Goal: Check status

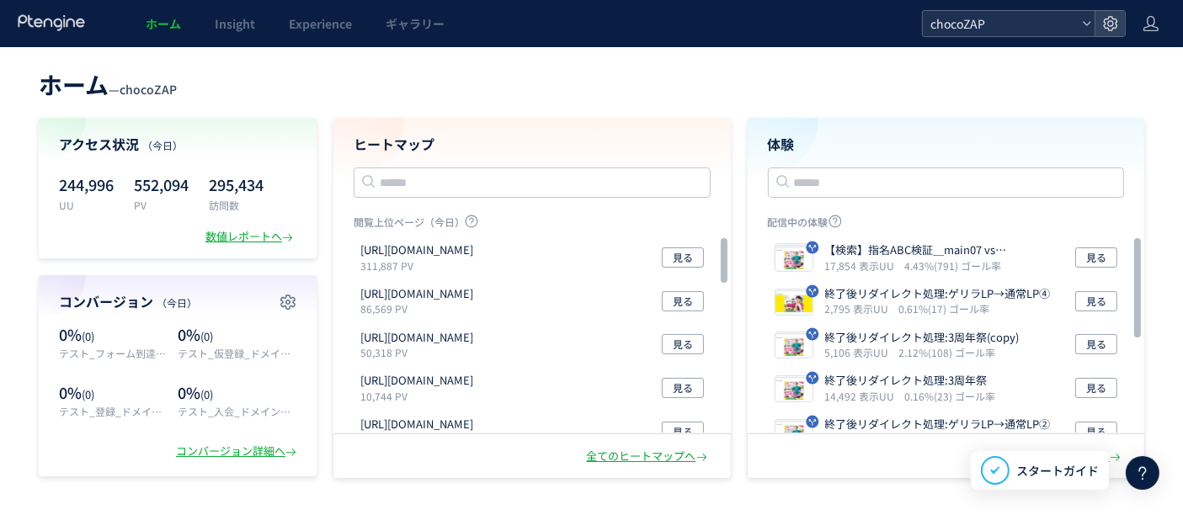
click at [589, 25] on span "chocoZAP" at bounding box center [1000, 23] width 150 height 25
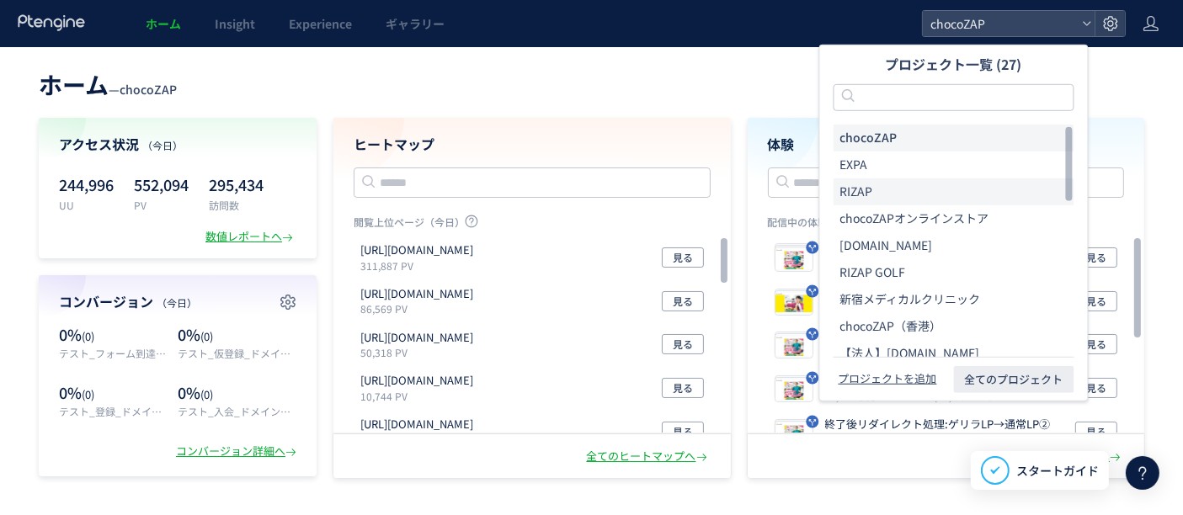
click at [589, 189] on li "RIZAP" at bounding box center [954, 192] width 241 height 27
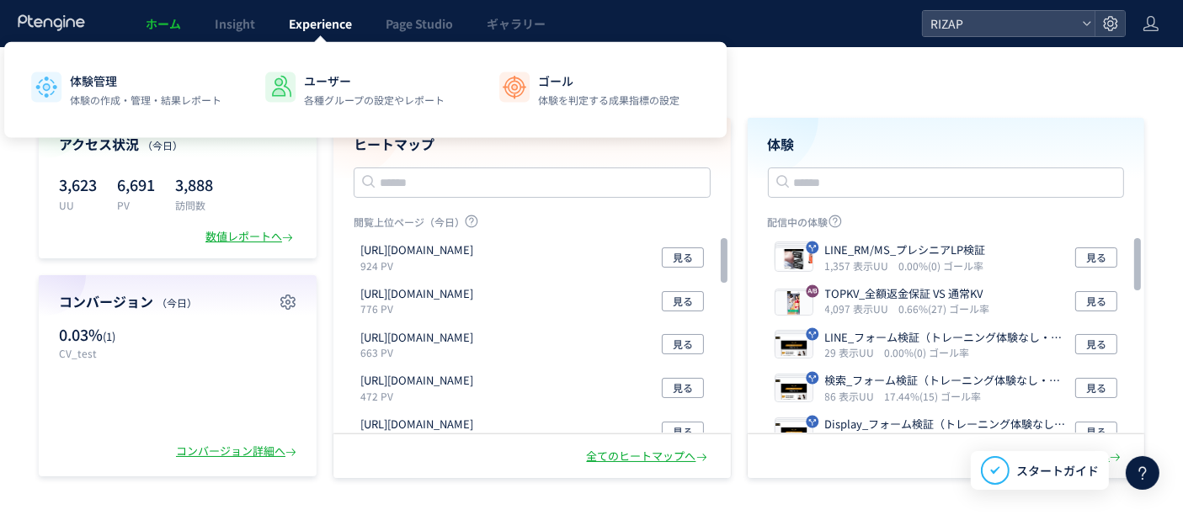
click at [332, 35] on link "Experience" at bounding box center [320, 23] width 97 height 47
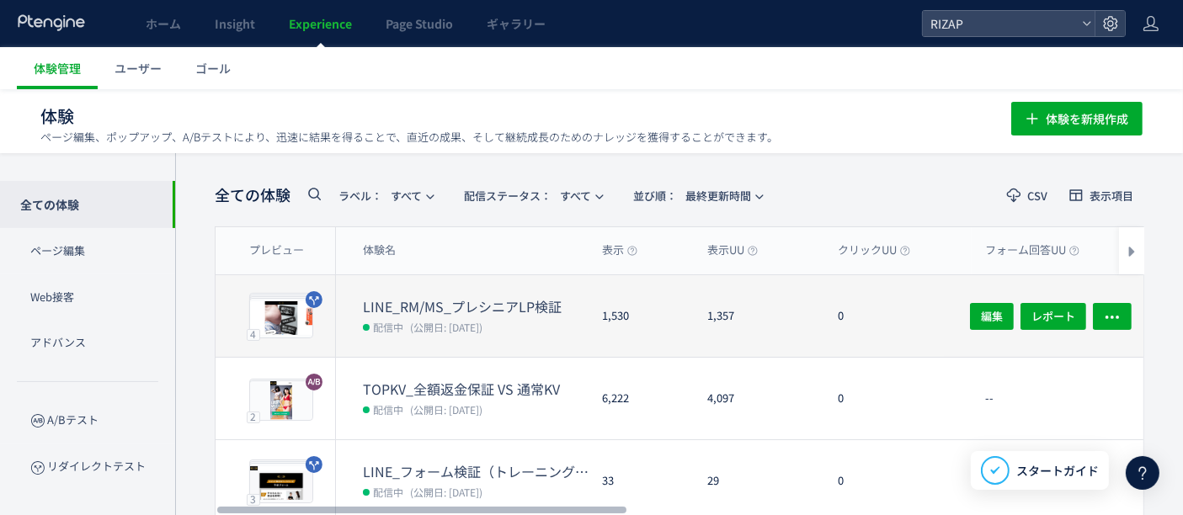
click at [430, 206] on dt "LINE_RM/MS_プレシニアLP検証" at bounding box center [476, 306] width 226 height 19
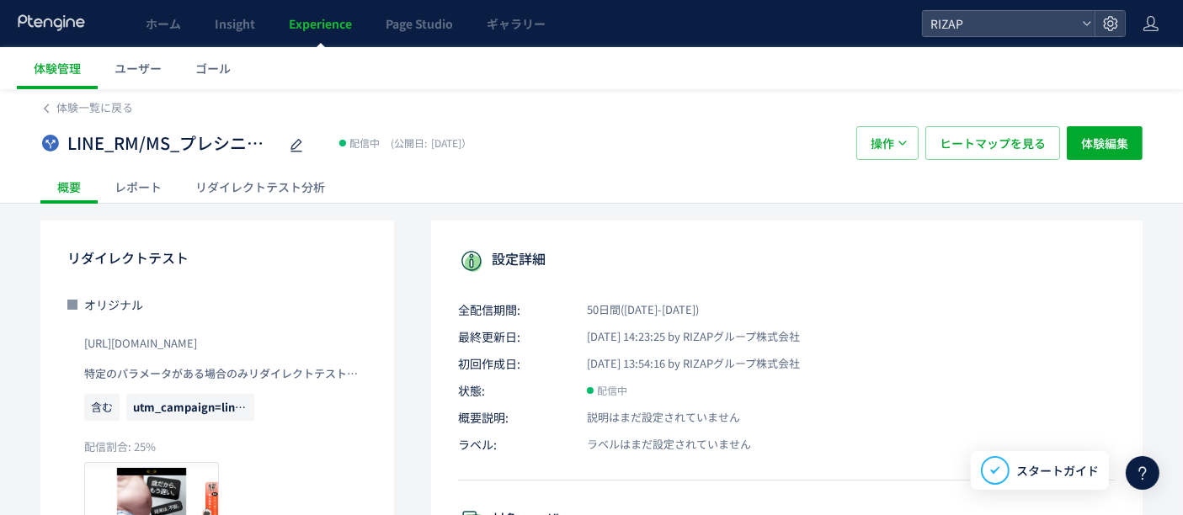
click at [152, 183] on div "レポート" at bounding box center [138, 187] width 81 height 34
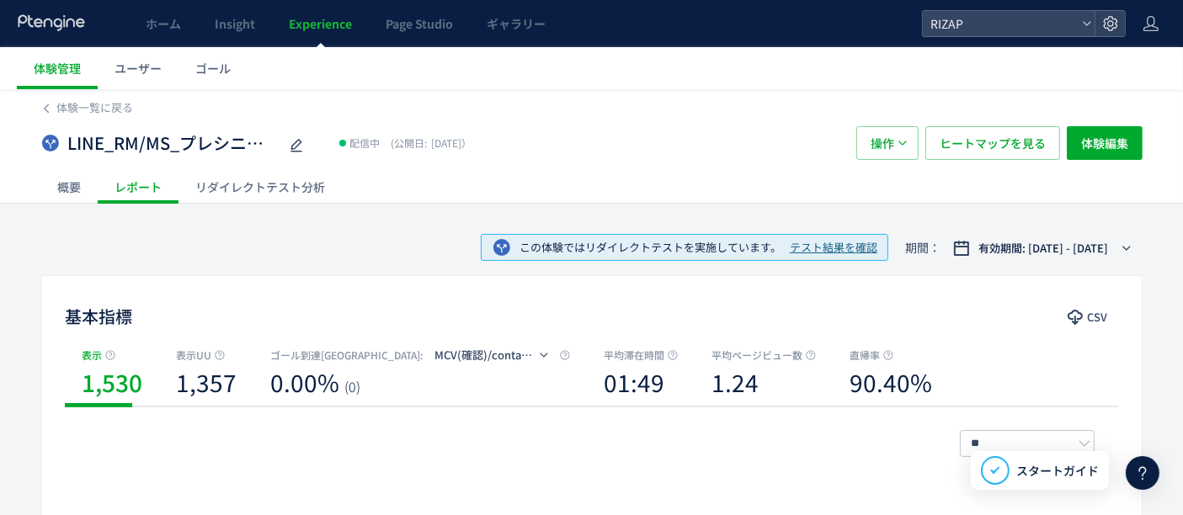
click at [243, 187] on div "リダイレクトテスト分析" at bounding box center [260, 187] width 163 height 34
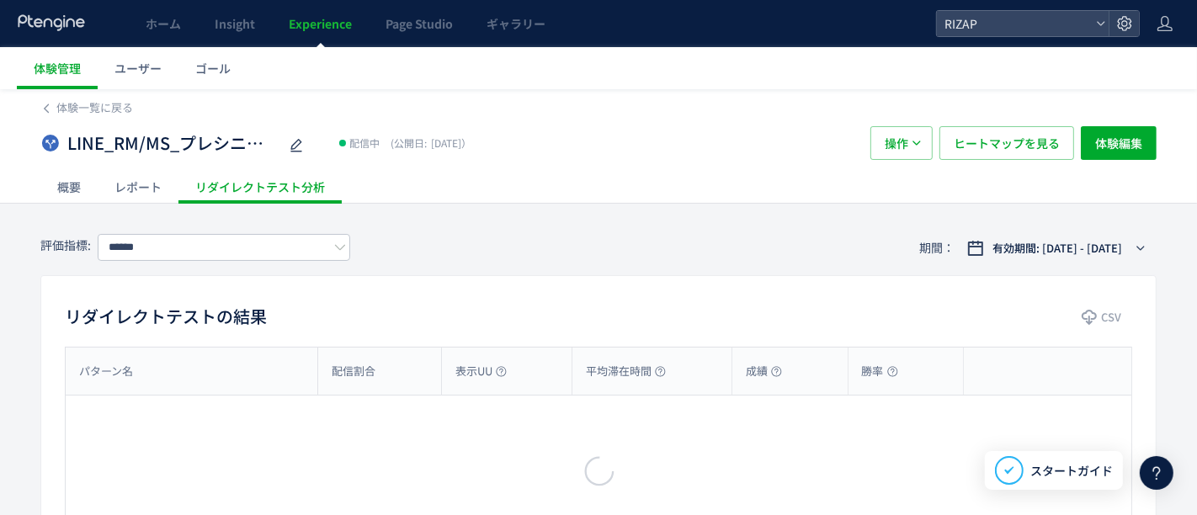
type input "**********"
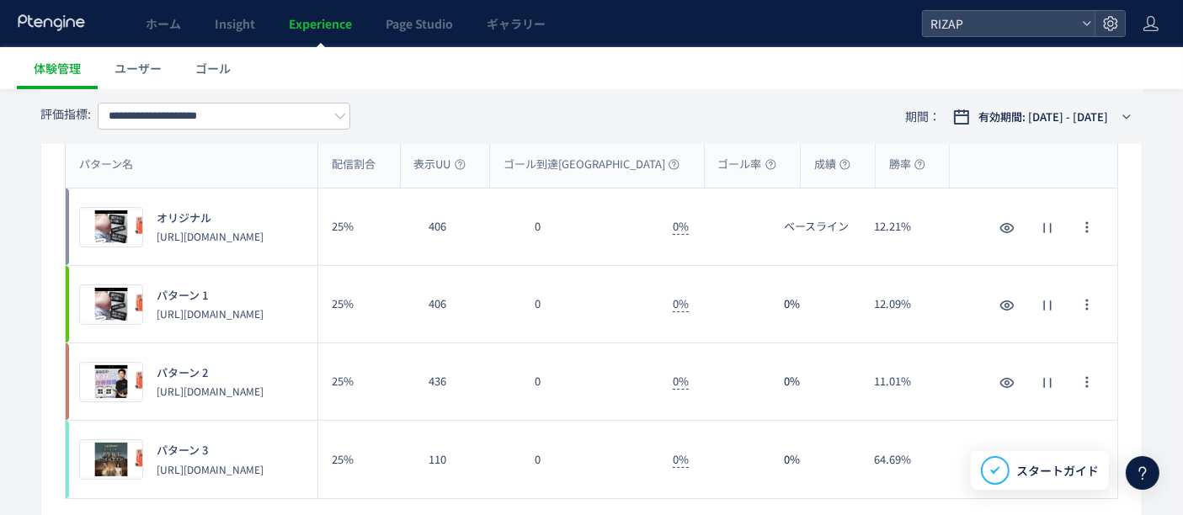
scroll to position [187, 0]
